Goal: Find specific fact: Find specific fact

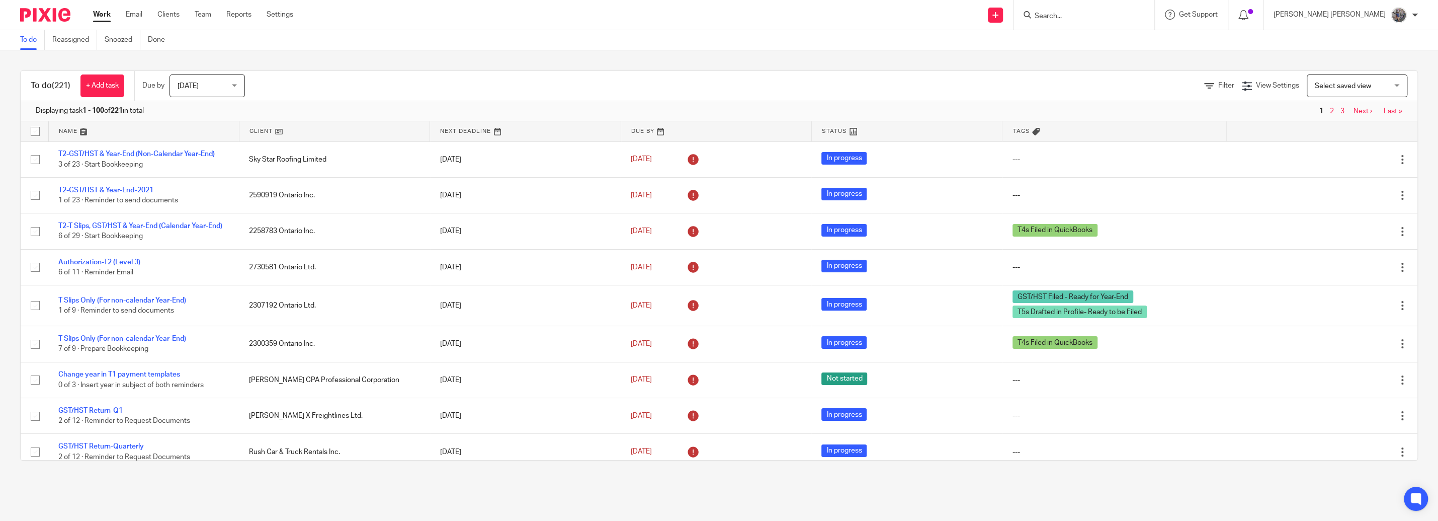
drag, startPoint x: 1068, startPoint y: 16, endPoint x: 1095, endPoint y: 14, distance: 26.2
click at [1073, 16] on div at bounding box center [1084, 15] width 141 height 30
click at [1095, 14] on input "Search" at bounding box center [1079, 16] width 91 height 9
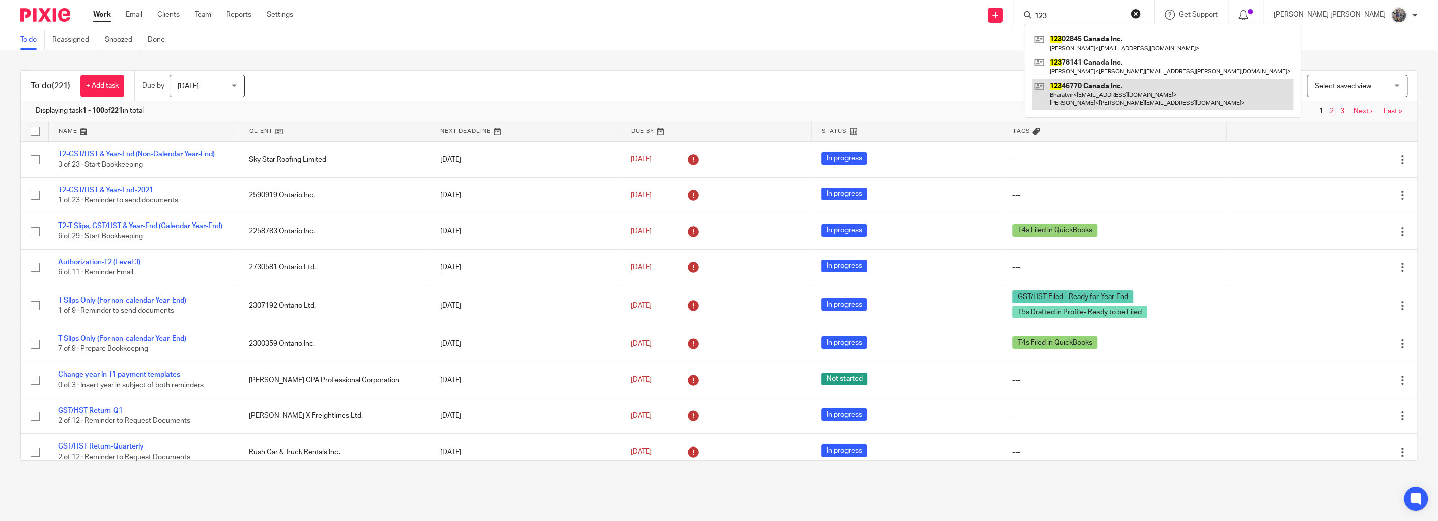
type input "123"
click at [1117, 89] on link at bounding box center [1163, 93] width 262 height 31
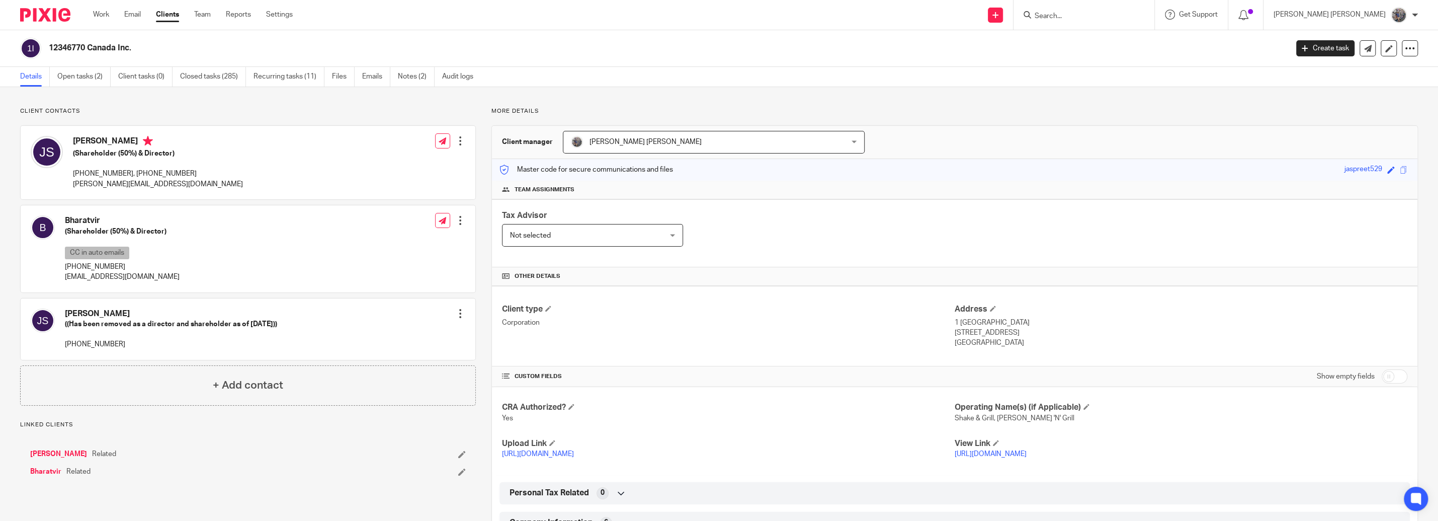
scroll to position [172, 0]
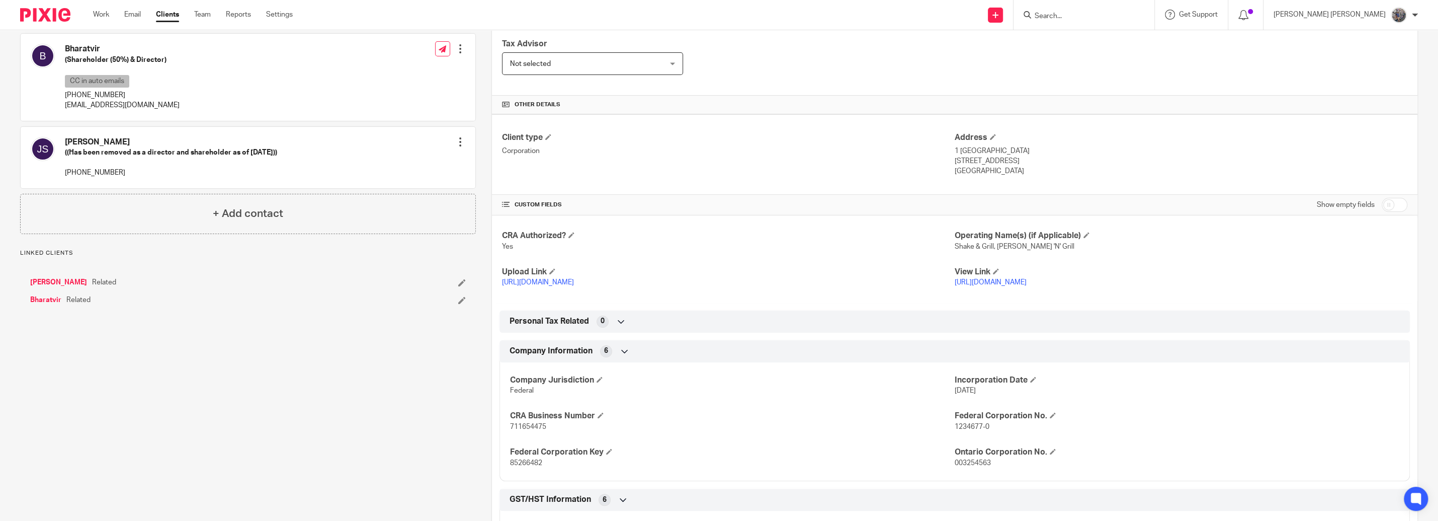
click at [519, 464] on span "85266482" at bounding box center [526, 462] width 32 height 7
click at [520, 430] on span "711654475" at bounding box center [528, 426] width 36 height 7
copy span "711654475"
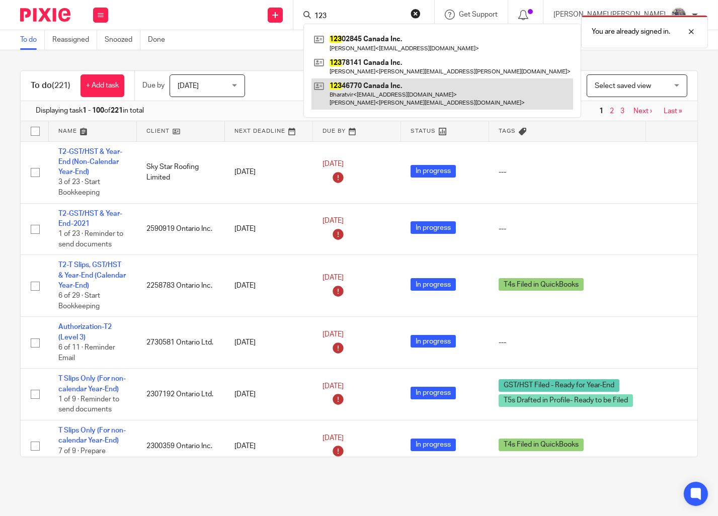
type input "123"
click at [404, 87] on link at bounding box center [442, 93] width 262 height 31
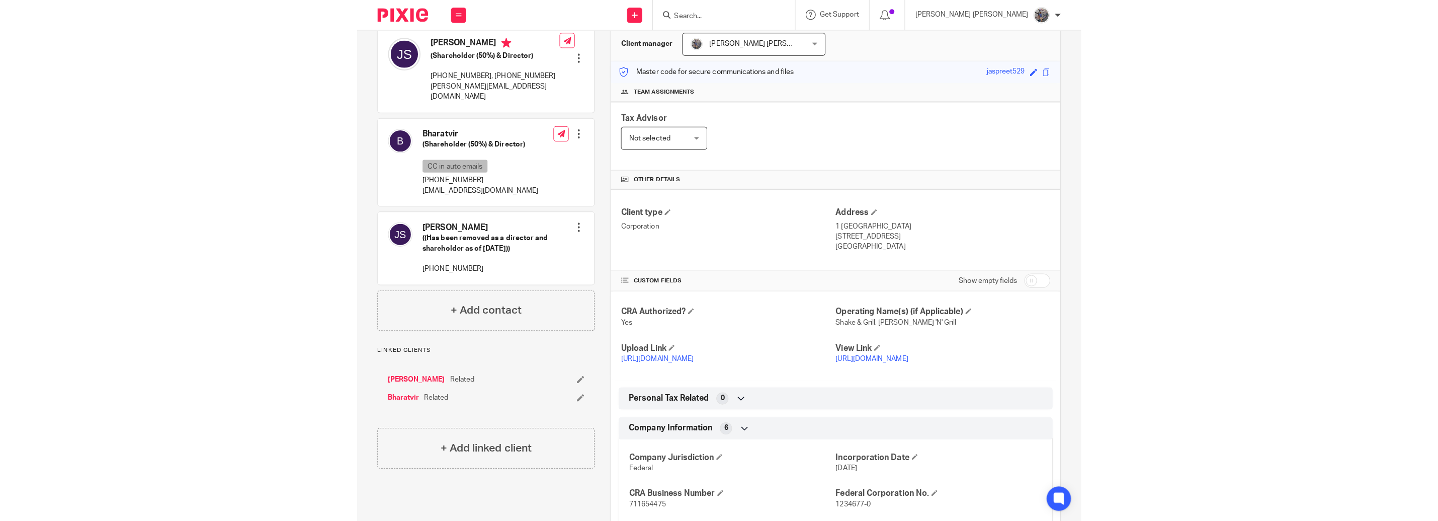
scroll to position [172, 0]
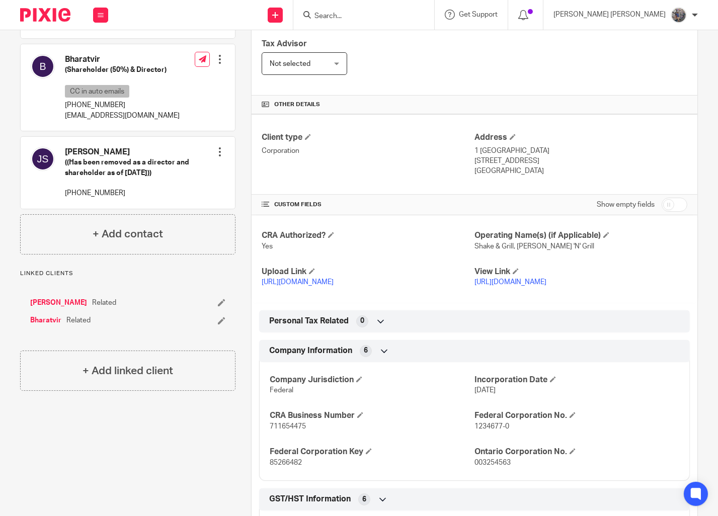
click at [290, 427] on span "711654475" at bounding box center [288, 426] width 36 height 7
copy span "711654475"
